Goal: Find specific page/section: Find specific page/section

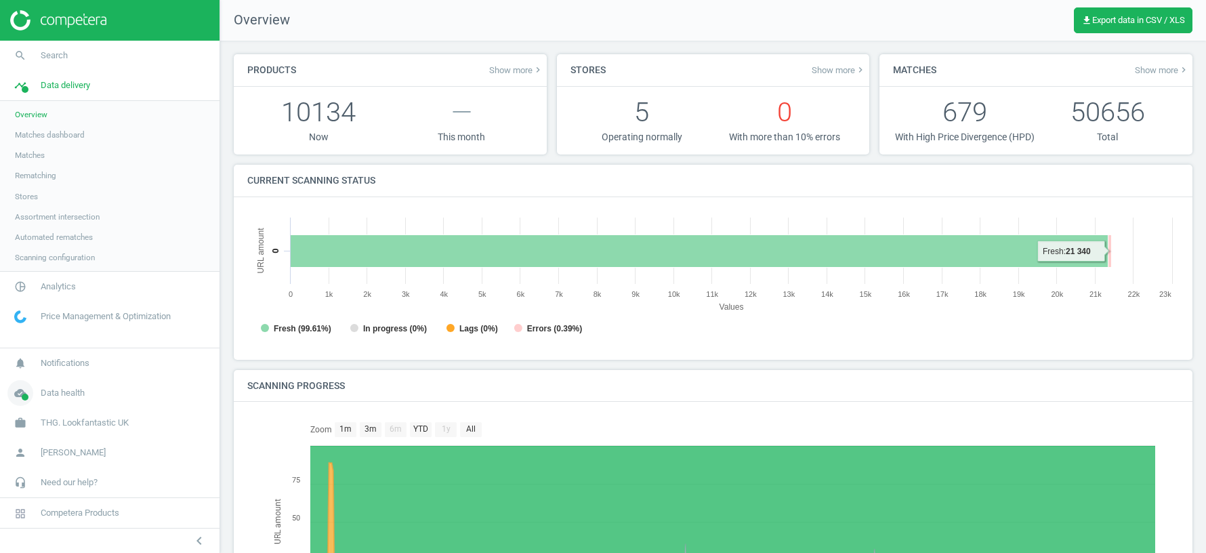
scroll to position [271, 932]
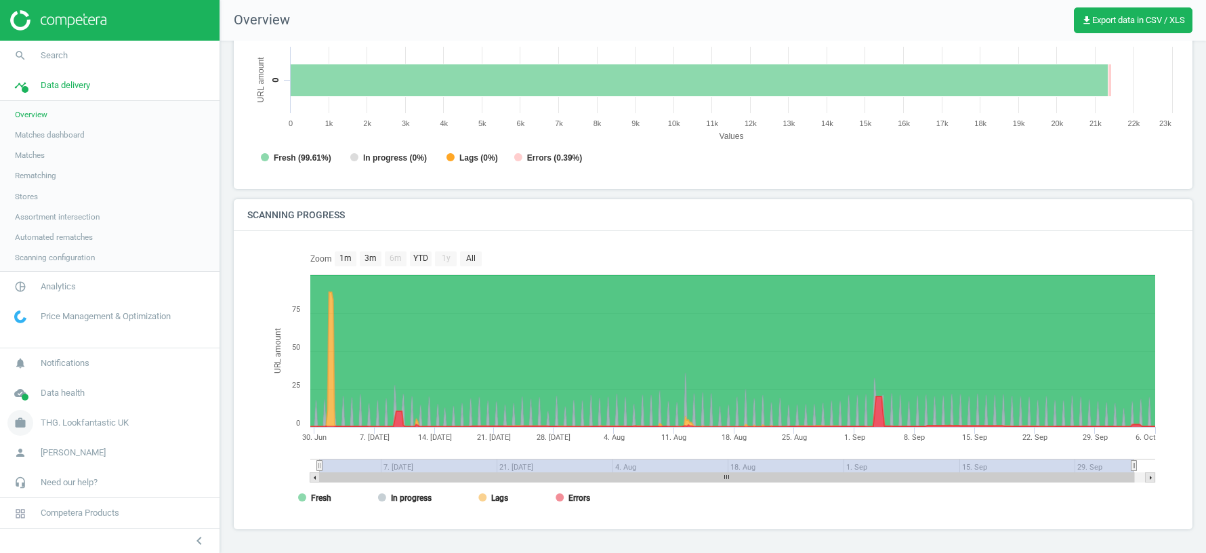
click at [77, 425] on span "THG. Lookfantastic UK" at bounding box center [85, 423] width 88 height 12
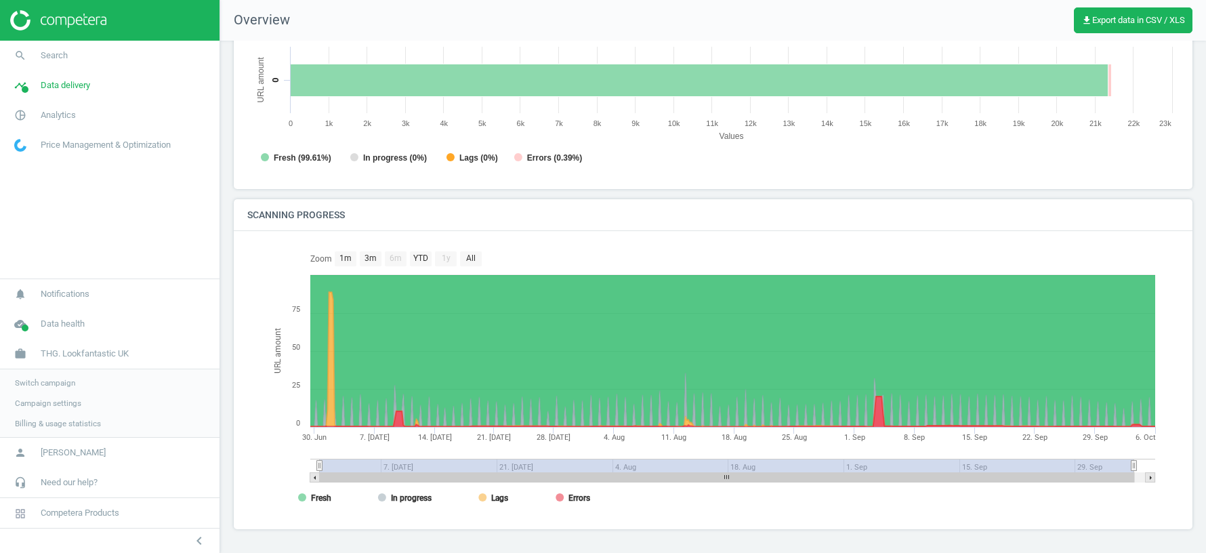
click at [54, 384] on span "Switch campaign" at bounding box center [45, 382] width 60 height 11
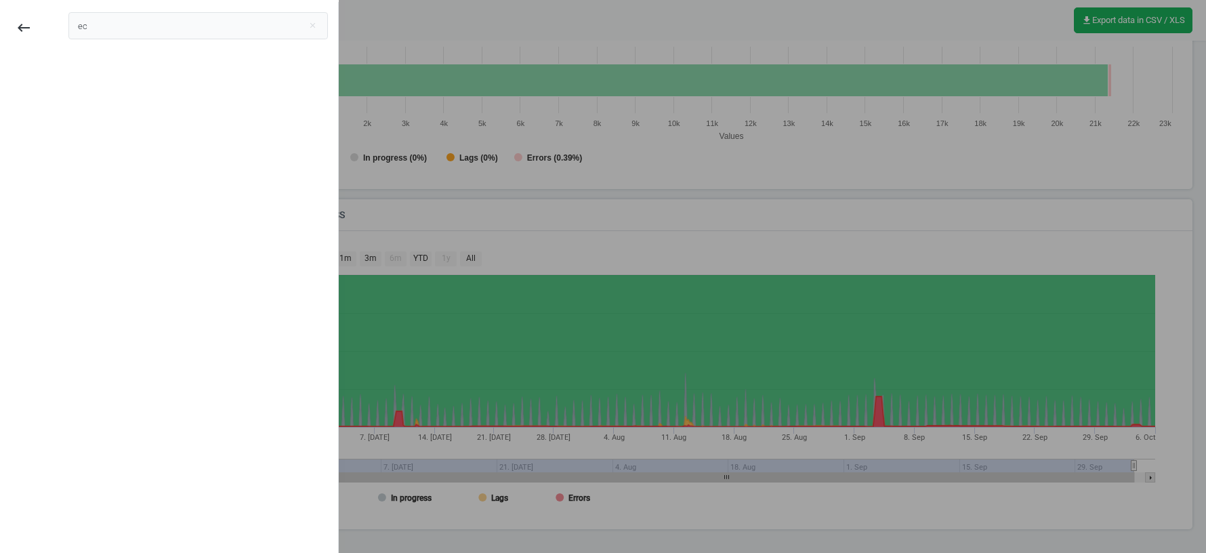
type input "е"
type input "tcs"
click at [29, 25] on icon "keyboard_backspace" at bounding box center [24, 28] width 16 height 16
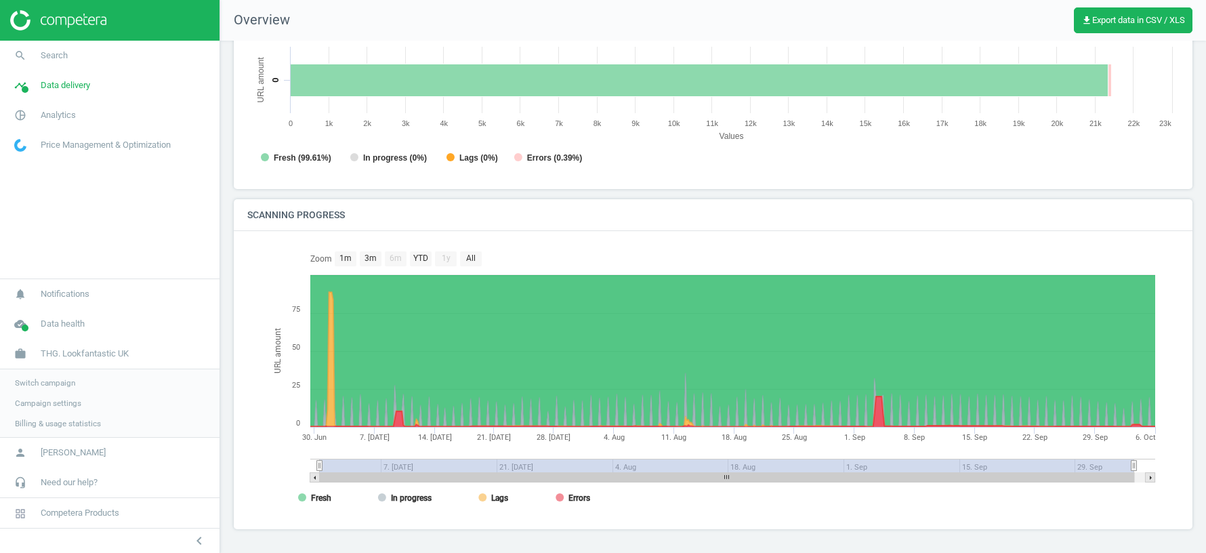
click at [48, 384] on span "Switch campaign" at bounding box center [45, 382] width 60 height 11
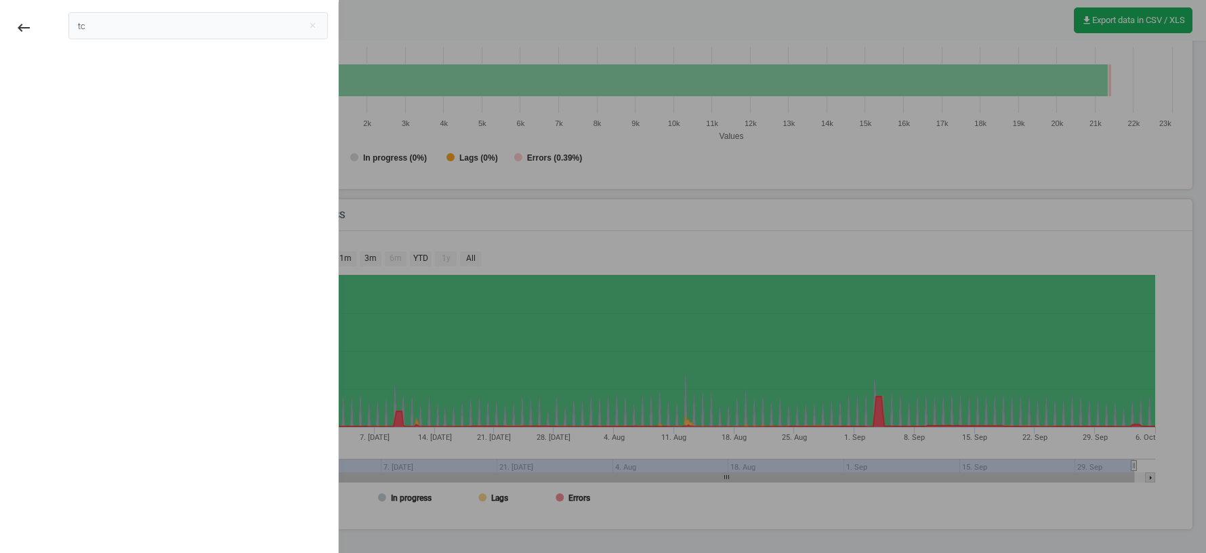
type input "t"
type input "tsc"
click at [110, 81] on div "TSC Canada POC" at bounding box center [121, 75] width 84 height 15
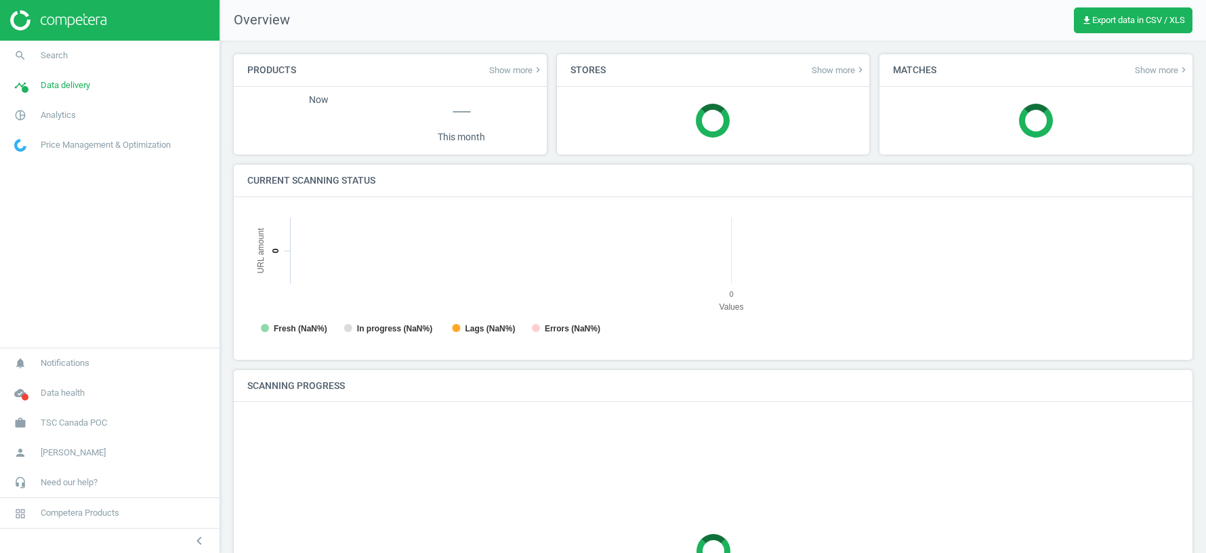
scroll to position [271, 932]
